Goal: Information Seeking & Learning: Learn about a topic

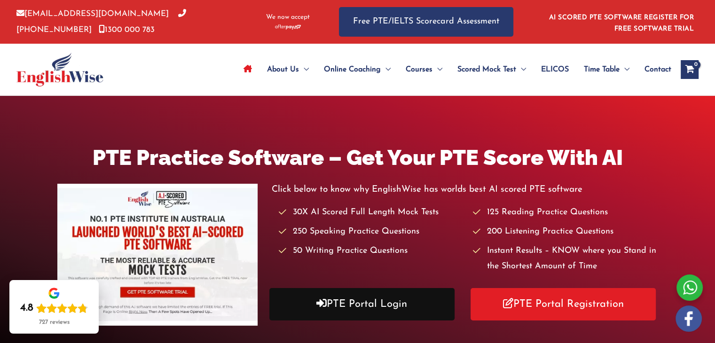
click at [408, 307] on link "PTE Portal Login" at bounding box center [361, 304] width 185 height 32
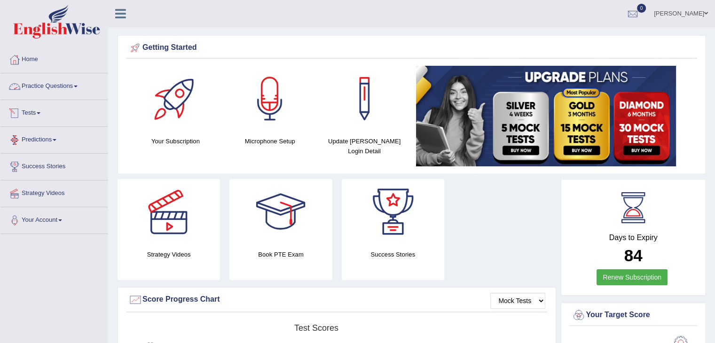
click at [52, 84] on link "Practice Questions" at bounding box center [53, 85] width 107 height 24
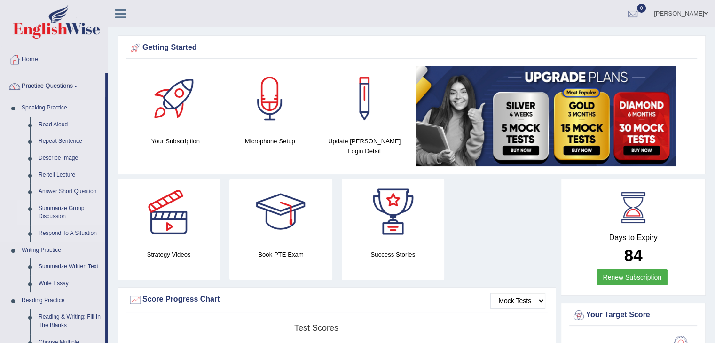
click at [66, 205] on link "Summarize Group Discussion" at bounding box center [69, 212] width 71 height 25
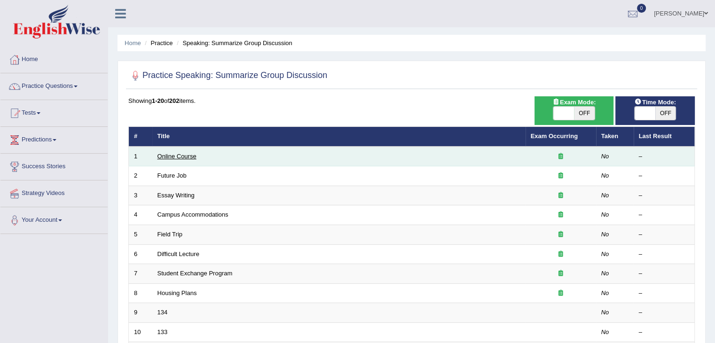
click at [191, 157] on link "Online Course" at bounding box center [176, 156] width 39 height 7
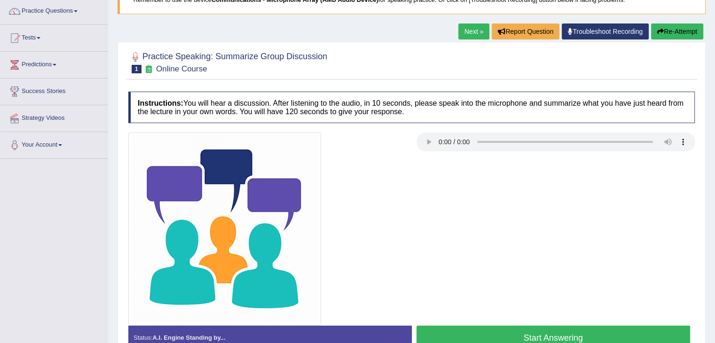
scroll to position [94, 0]
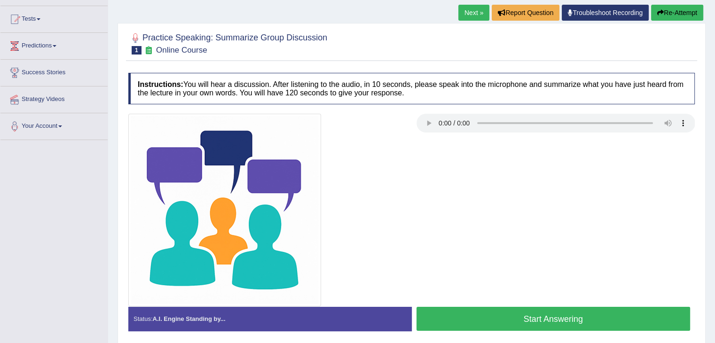
click at [444, 142] on div at bounding box center [412, 210] width 576 height 193
click at [39, 51] on link "Predictions" at bounding box center [53, 45] width 107 height 24
click at [38, 24] on link "Tests" at bounding box center [53, 18] width 107 height 24
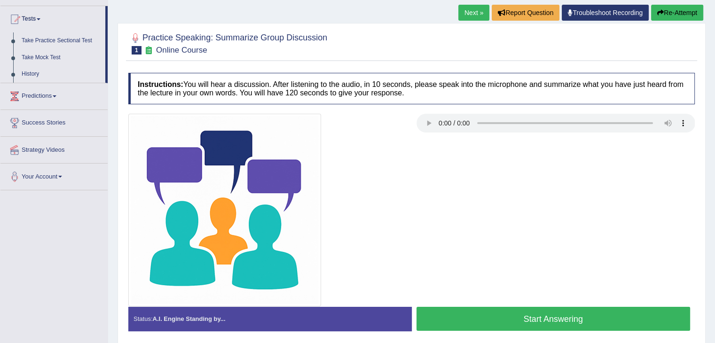
drag, startPoint x: 107, startPoint y: 61, endPoint x: 107, endPoint y: 18, distance: 42.8
click at [74, 214] on div "Toggle navigation Home Practice Questions Speaking Practice Read Aloud Repeat S…" at bounding box center [357, 150] width 715 height 489
click at [40, 16] on link "Tests" at bounding box center [52, 18] width 105 height 24
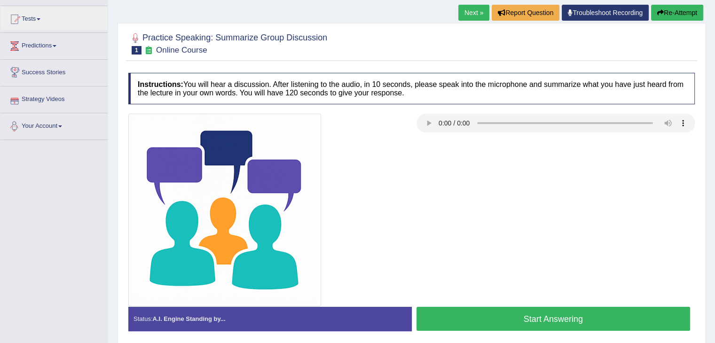
click at [90, 181] on div "Toggle navigation Home Practice Questions Speaking Practice Read Aloud Repeat S…" at bounding box center [357, 150] width 715 height 489
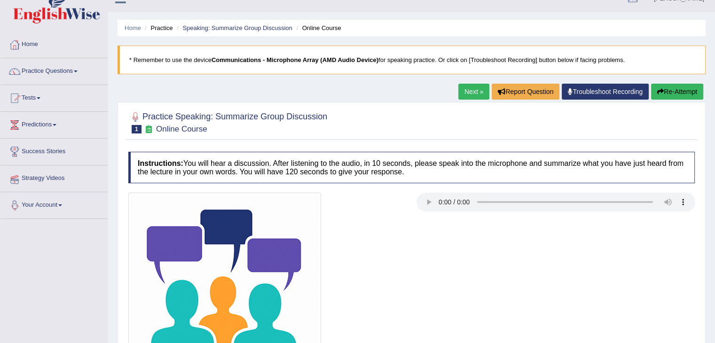
scroll to position [0, 0]
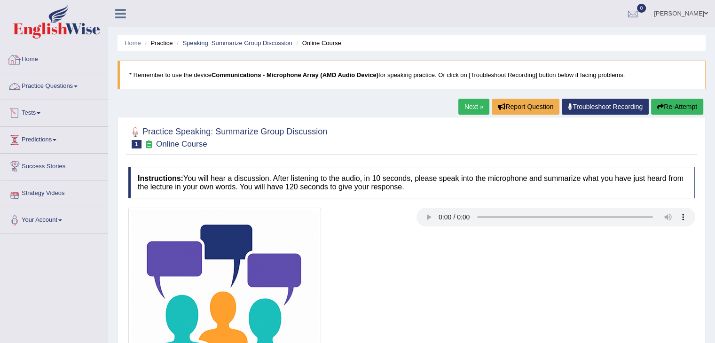
click at [79, 89] on link "Practice Questions" at bounding box center [53, 85] width 107 height 24
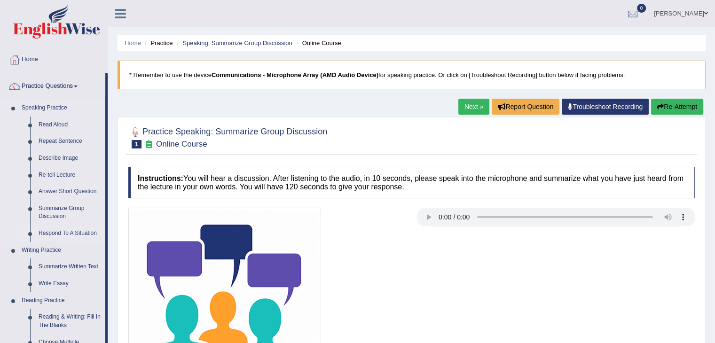
click at [81, 234] on link "Respond To A Situation" at bounding box center [69, 233] width 71 height 17
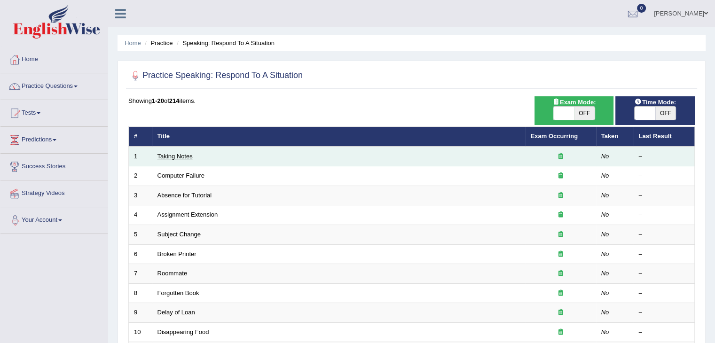
click at [180, 158] on link "Taking Notes" at bounding box center [174, 156] width 35 height 7
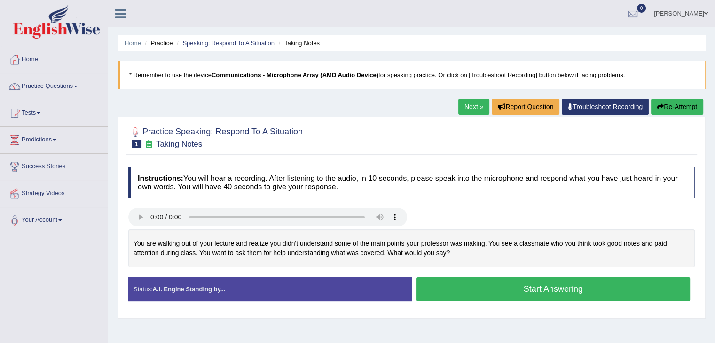
click at [75, 82] on link "Practice Questions" at bounding box center [53, 85] width 107 height 24
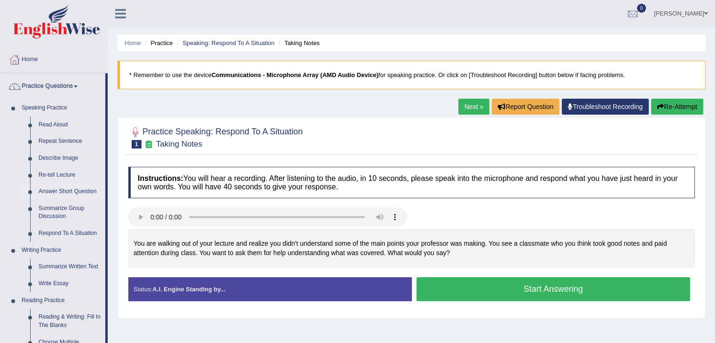
drag, startPoint x: 106, startPoint y: 147, endPoint x: 97, endPoint y: 194, distance: 48.3
click at [97, 194] on li "Practice Questions Speaking Practice Read Aloud Repeat Sentence Describe Image …" at bounding box center [53, 337] width 107 height 529
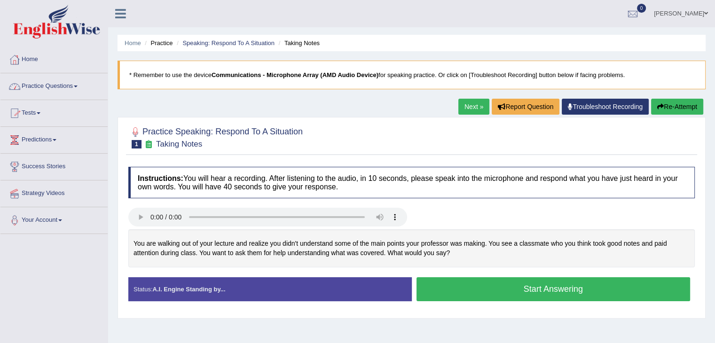
click at [78, 89] on link "Practice Questions" at bounding box center [53, 85] width 107 height 24
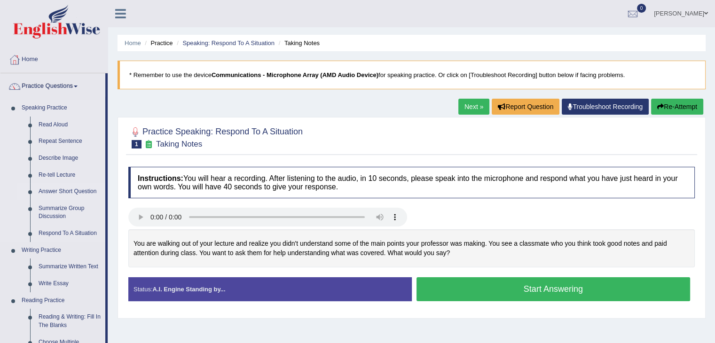
drag, startPoint x: 107, startPoint y: 81, endPoint x: 90, endPoint y: 194, distance: 114.1
click at [90, 194] on li "Practice Questions Speaking Practice Read Aloud Repeat Sentence Describe Image …" at bounding box center [53, 337] width 107 height 529
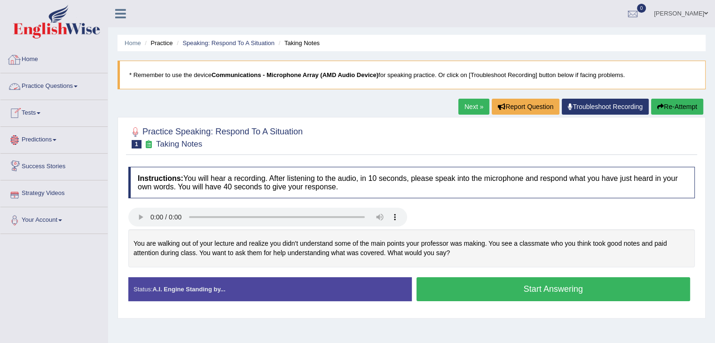
click at [82, 83] on link "Practice Questions" at bounding box center [53, 85] width 107 height 24
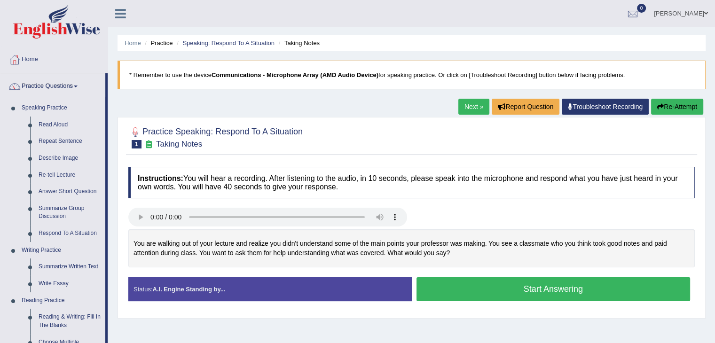
click at [466, 108] on link "Next »" at bounding box center [473, 107] width 31 height 16
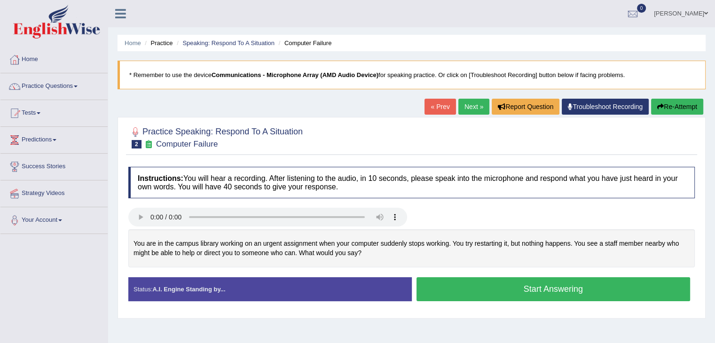
click at [430, 104] on link "« Prev" at bounding box center [440, 107] width 31 height 16
click at [475, 284] on button "Start Answering" at bounding box center [554, 289] width 274 height 24
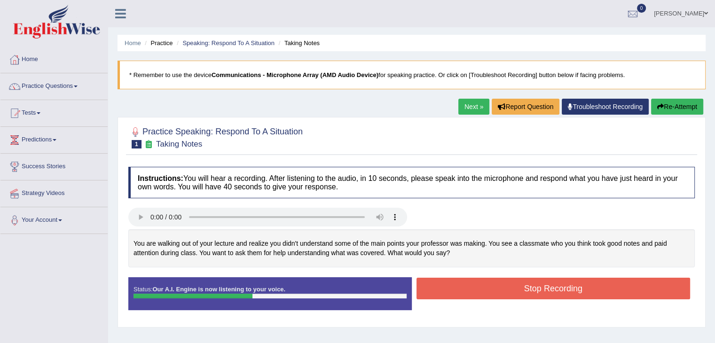
click at [475, 284] on button "Stop Recording" at bounding box center [554, 289] width 274 height 22
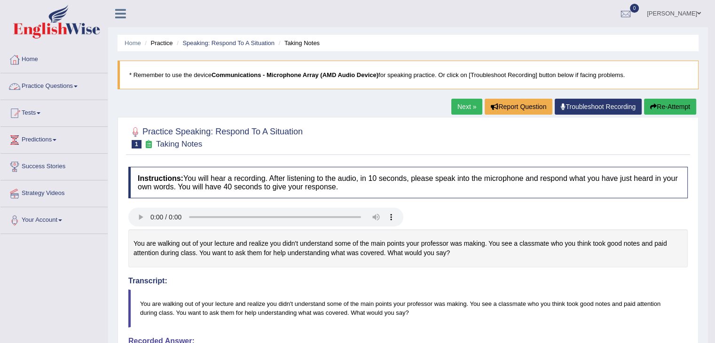
click at [57, 87] on link "Practice Questions" at bounding box center [53, 85] width 107 height 24
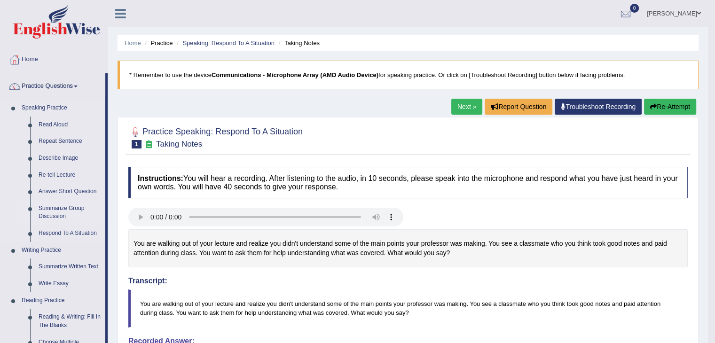
click at [58, 211] on link "Summarize Group Discussion" at bounding box center [69, 212] width 71 height 25
